Goal: Task Accomplishment & Management: Complete application form

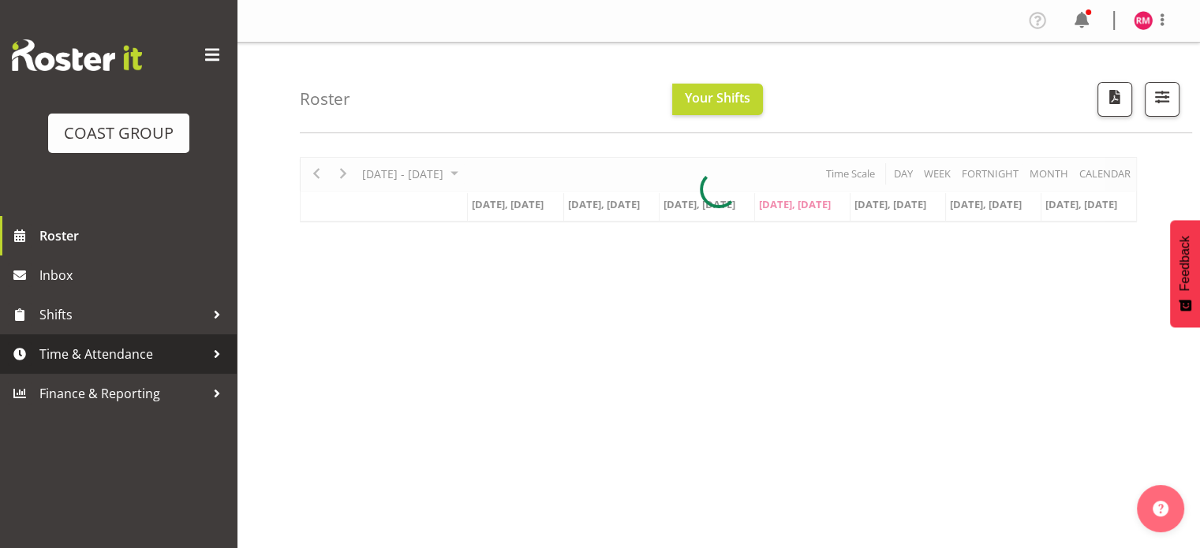
click at [119, 351] on span "Time & Attendance" at bounding box center [122, 354] width 166 height 24
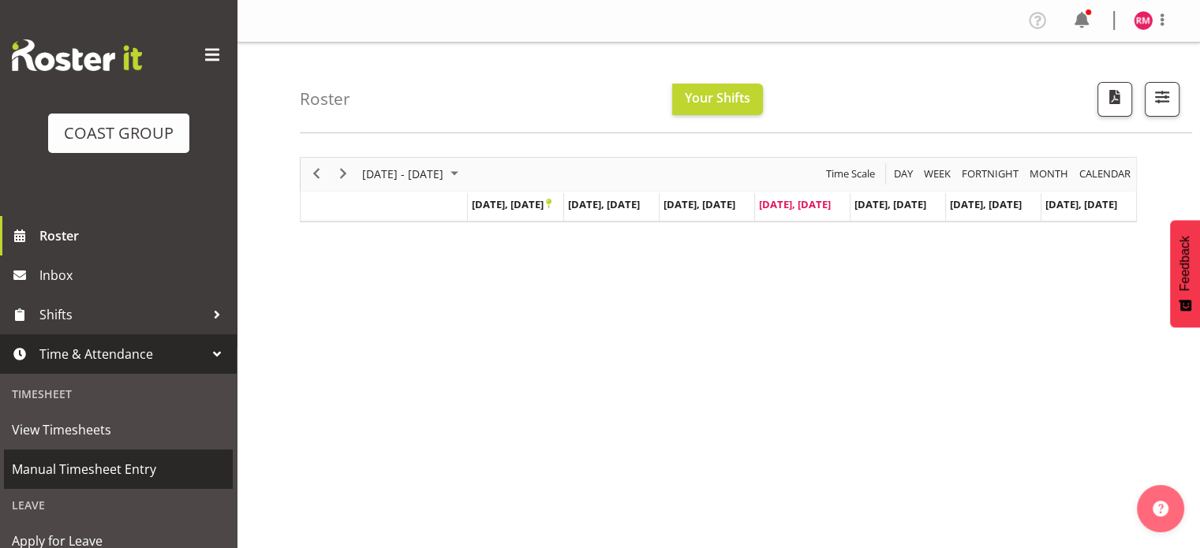
click at [84, 466] on span "Manual Timesheet Entry" at bounding box center [118, 469] width 213 height 24
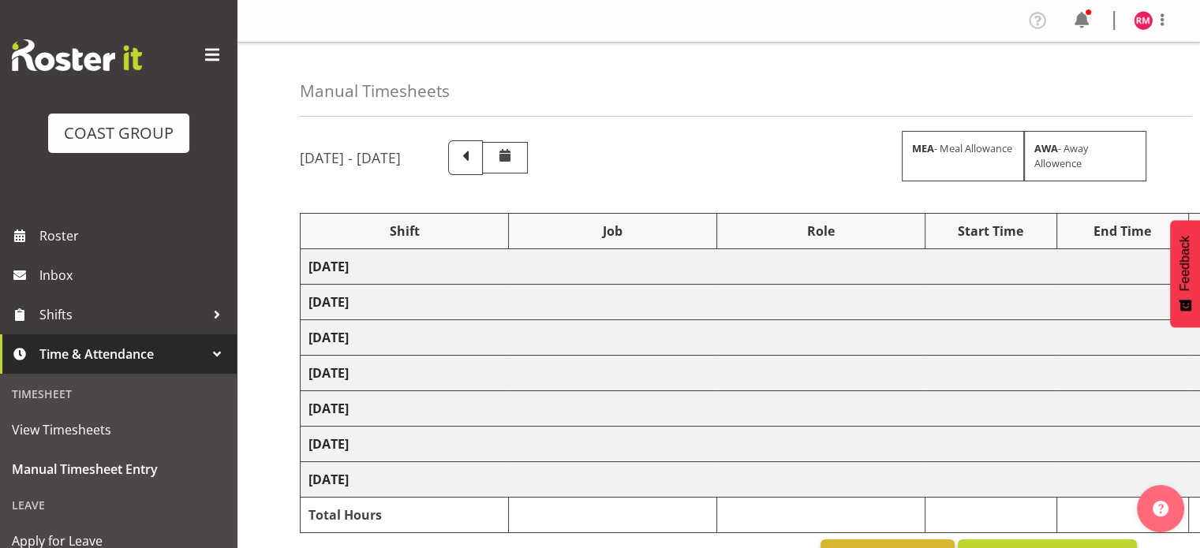
select select "62215"
select select "9477"
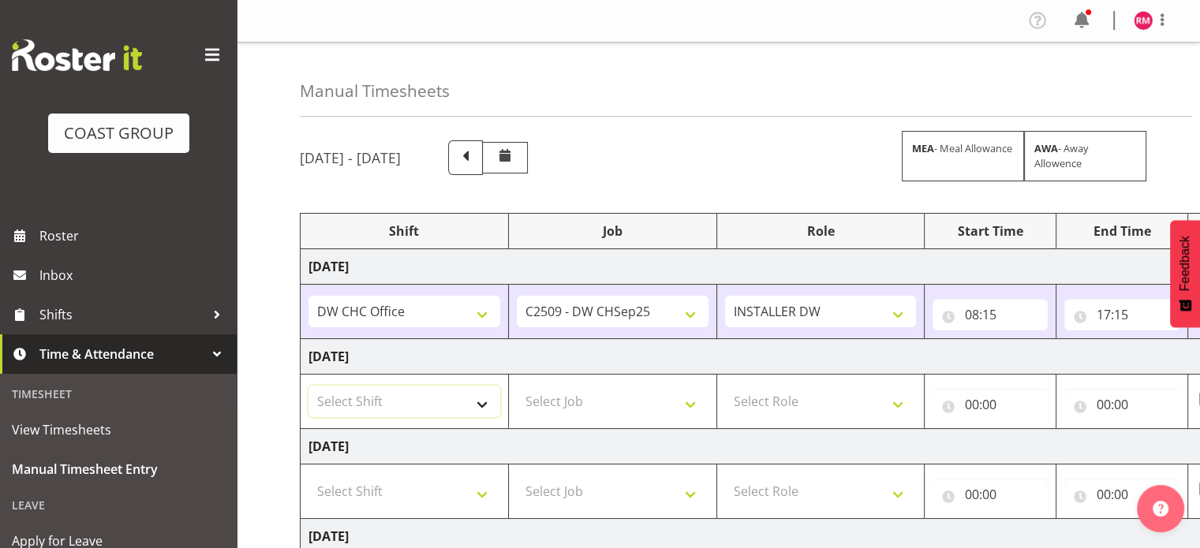
click at [476, 407] on select "Select Shift CHC SIGN ADMIN (LEAVE ALONE, DONT MAKE INACTIVE) DW CHC ARK WORK D…" at bounding box center [404, 402] width 192 height 32
select select "62215"
click at [308, 386] on select "Select Shift CHC SIGN ADMIN (LEAVE ALONE, DONT MAKE INACTIVE) DW CHC ARK WORK D…" at bounding box center [404, 402] width 192 height 32
click at [652, 400] on select "Select Job 1 Carlton Events 1 [PERSON_NAME][GEOGRAPHIC_DATA] 1 [PERSON_NAME][GE…" at bounding box center [613, 402] width 192 height 32
select select "9477"
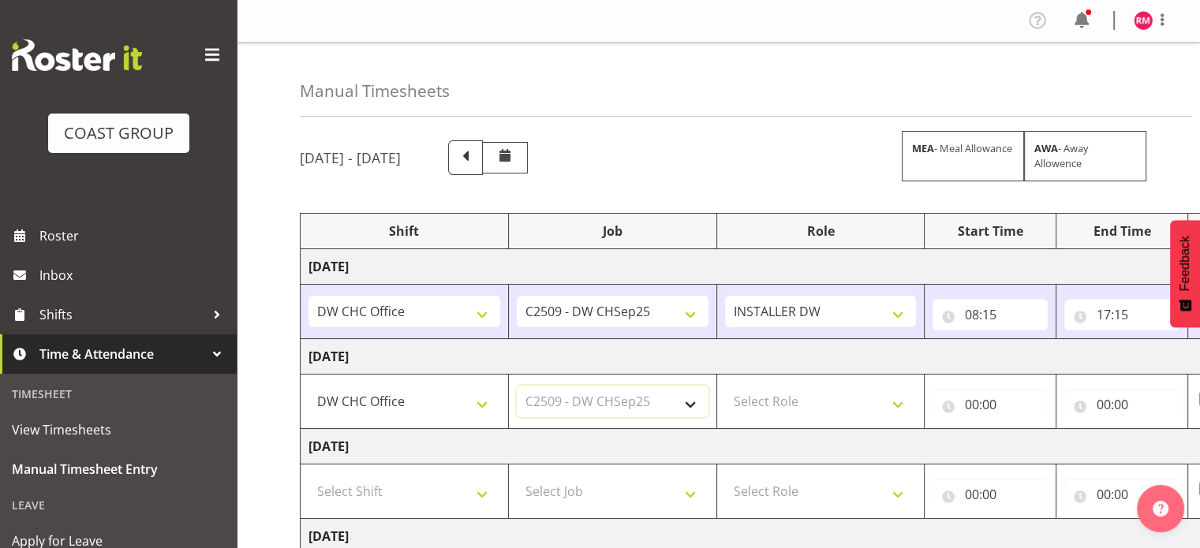
click at [517, 386] on select "Select Job 1 Carlton Events 1 [PERSON_NAME][GEOGRAPHIC_DATA] 1 [PERSON_NAME][GE…" at bounding box center [613, 402] width 192 height 32
click at [816, 400] on select "Select Role INSTALLER DW" at bounding box center [821, 402] width 192 height 32
select select "219"
click at [725, 386] on select "Select Role INSTALLER DW" at bounding box center [821, 402] width 192 height 32
click at [976, 401] on input "00:00" at bounding box center [989, 405] width 115 height 32
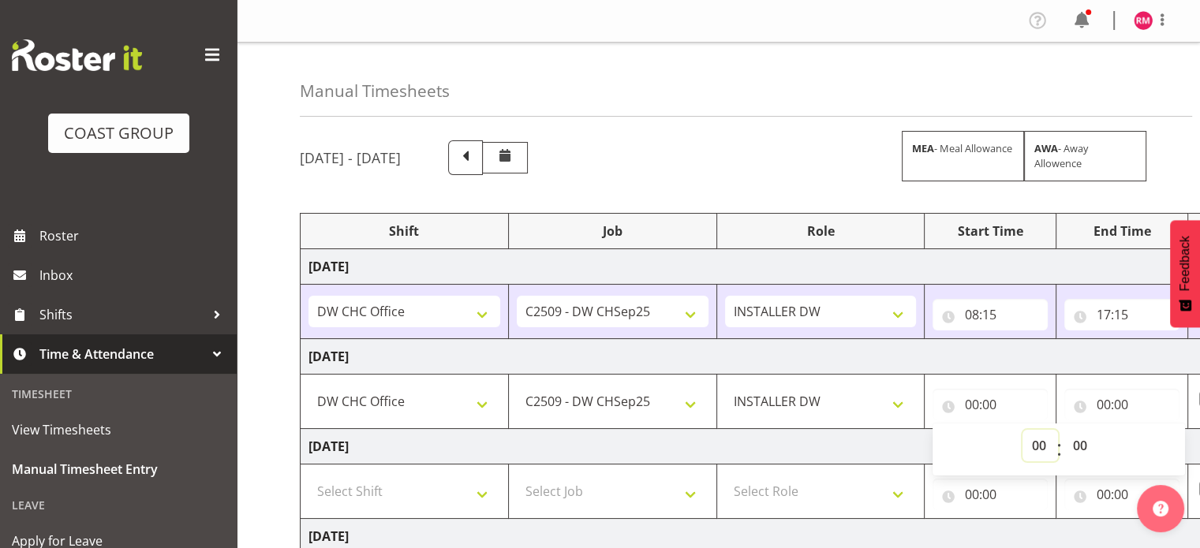
click at [1037, 448] on select "00 01 02 03 04 05 06 07 08 09 10 11 12 13 14 15 16 17 18 19 20 21 22 23" at bounding box center [1039, 446] width 35 height 32
select select "8"
click at [1022, 430] on select "00 01 02 03 04 05 06 07 08 09 10 11 12 13 14 15 16 17 18 19 20 21 22 23" at bounding box center [1039, 446] width 35 height 32
type input "08:00"
click at [791, 204] on div "[DATE] - [DATE] MEA - Meal Allowance AWA - Away Allowence Shift Job Role Start …" at bounding box center [750, 548] width 900 height 838
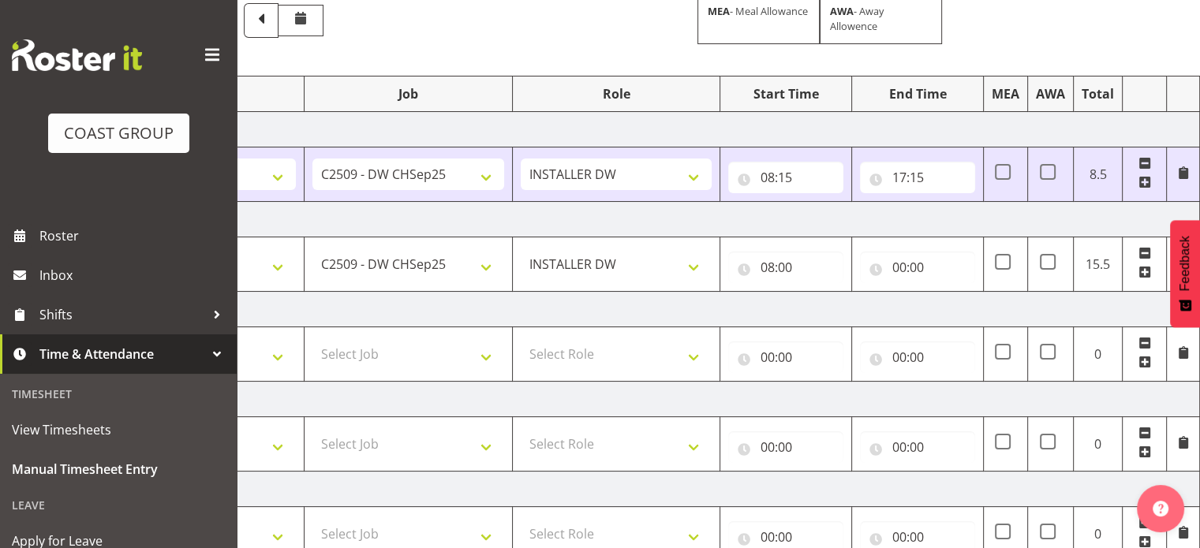
scroll to position [112, 0]
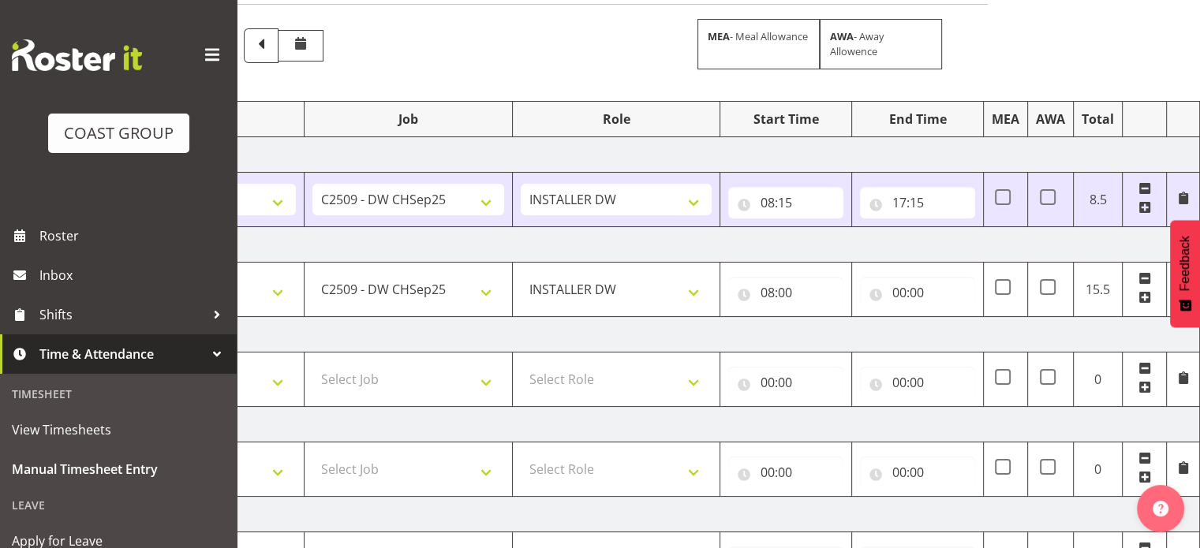
click at [922, 308] on td "00:00 00 01 02 03 04 05 06 07 08 09 10 11 12 13 14 15 16 17 18 19 20 21 22 23 :…" at bounding box center [918, 290] width 132 height 54
drag, startPoint x: 914, startPoint y: 281, endPoint x: 935, endPoint y: 303, distance: 30.1
click at [916, 282] on input "00:00" at bounding box center [917, 293] width 115 height 32
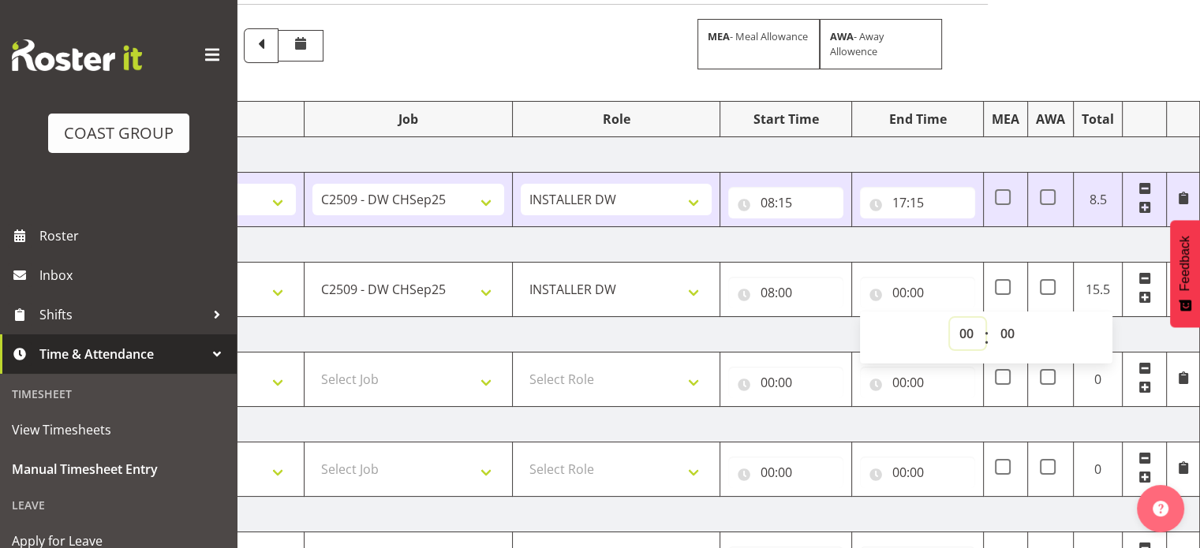
click at [969, 333] on select "00 01 02 03 04 05 06 07 08 09 10 11 12 13 14 15 16 17 18 19 20 21 22 23" at bounding box center [967, 334] width 35 height 32
select select "17"
click at [950, 318] on select "00 01 02 03 04 05 06 07 08 09 10 11 12 13 14 15 16 17 18 19 20 21 22 23" at bounding box center [967, 334] width 35 height 32
type input "17:00"
click at [1001, 332] on select "00 01 02 03 04 05 06 07 08 09 10 11 12 13 14 15 16 17 18 19 20 21 22 23 24 25 2…" at bounding box center [1008, 334] width 35 height 32
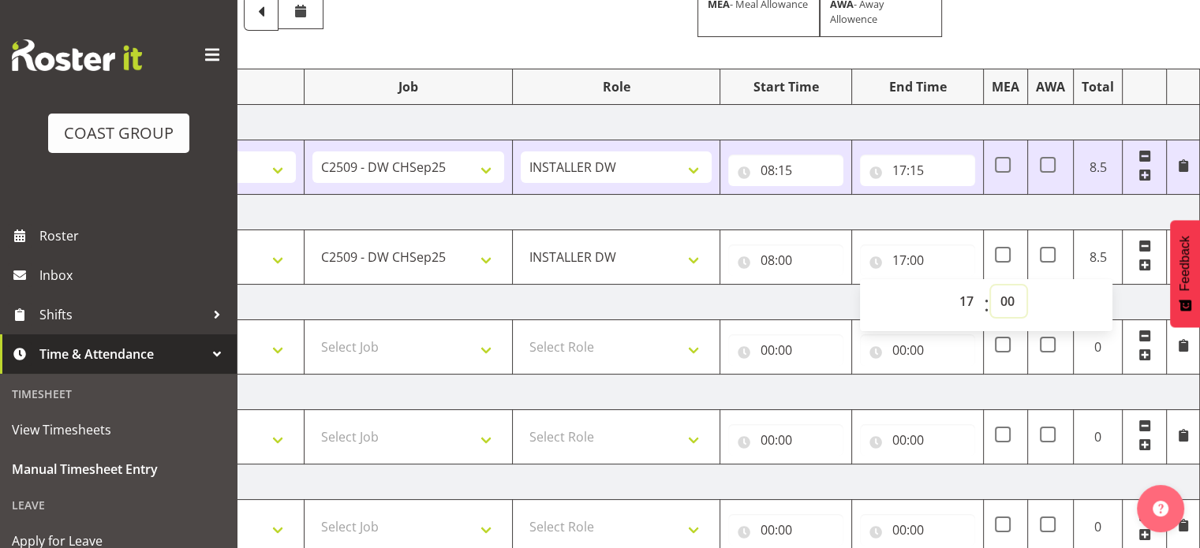
scroll to position [191, 0]
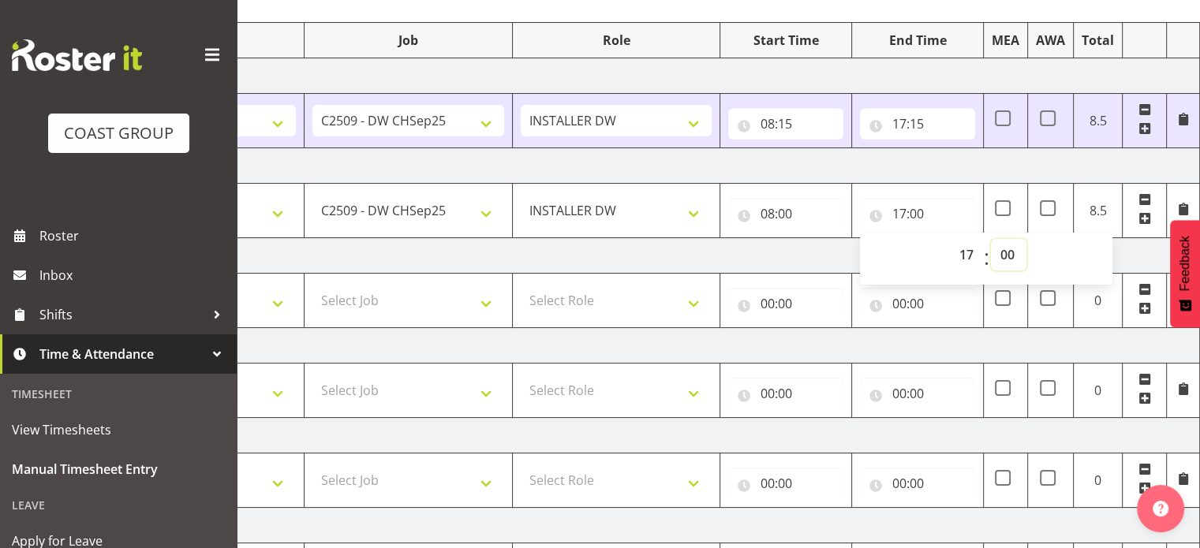
click at [1009, 251] on select "00 01 02 03 04 05 06 07 08 09 10 11 12 13 14 15 16 17 18 19 20 21 22 23 24 25 2…" at bounding box center [1008, 255] width 35 height 32
select select "30"
click at [991, 239] on select "00 01 02 03 04 05 06 07 08 09 10 11 12 13 14 15 16 17 18 19 20 21 22 23 24 25 2…" at bounding box center [1008, 255] width 35 height 32
type input "17:30"
click at [981, 157] on td "[DATE]" at bounding box center [647, 165] width 1103 height 35
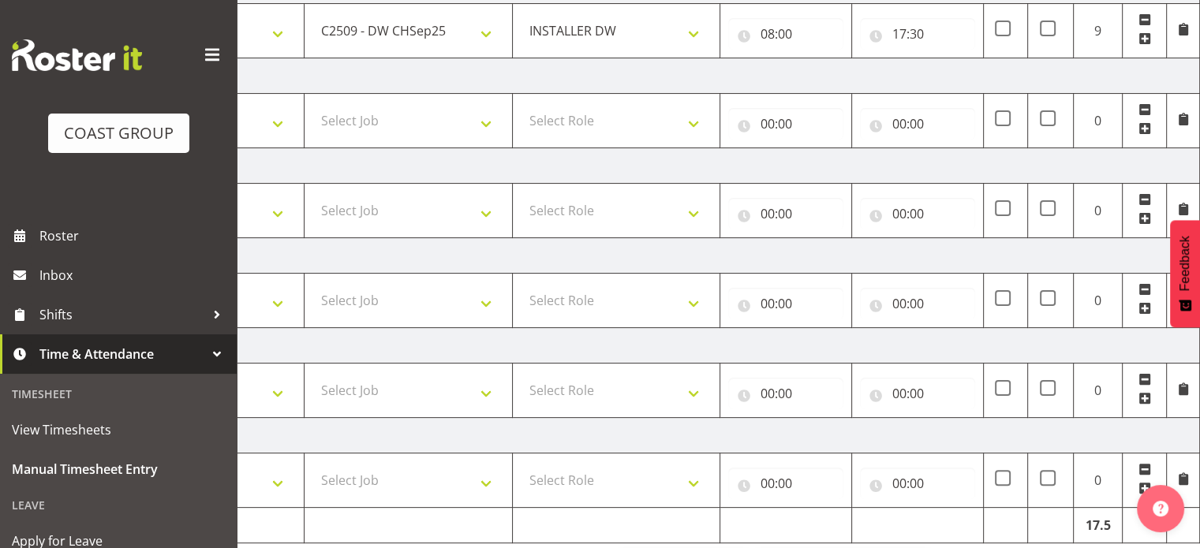
scroll to position [428, 0]
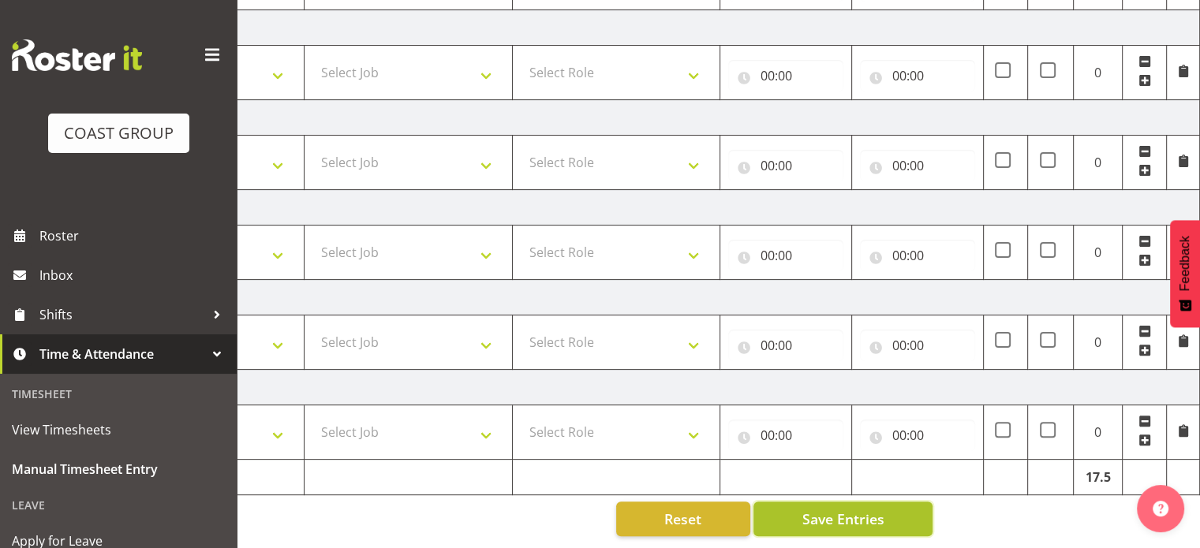
click at [891, 502] on button "Save Entries" at bounding box center [842, 519] width 179 height 35
